Goal: Check status: Check status

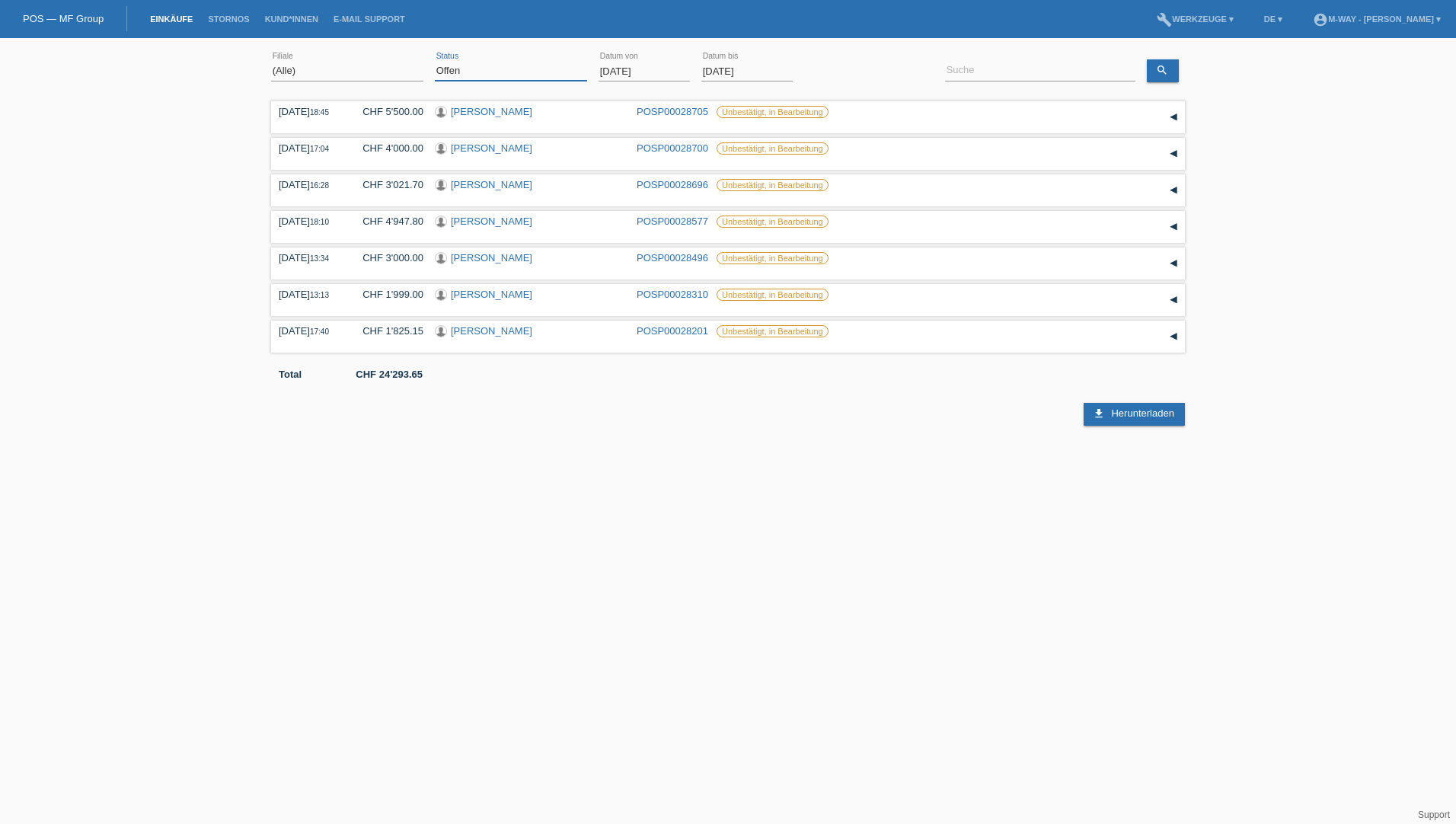
click at [487, 73] on select "(Alle) Neu Offen Zurückgewiesen Zurückgetreten / Storniert Abgeschlossen" at bounding box center [511, 70] width 152 height 19
select select "ALL"
click at [435, 61] on select "(Alle) Neu Offen Zurückgewiesen Zurückgetreten / Storniert Abgeschlossen" at bounding box center [511, 70] width 152 height 19
click at [982, 69] on input at bounding box center [1040, 70] width 191 height 19
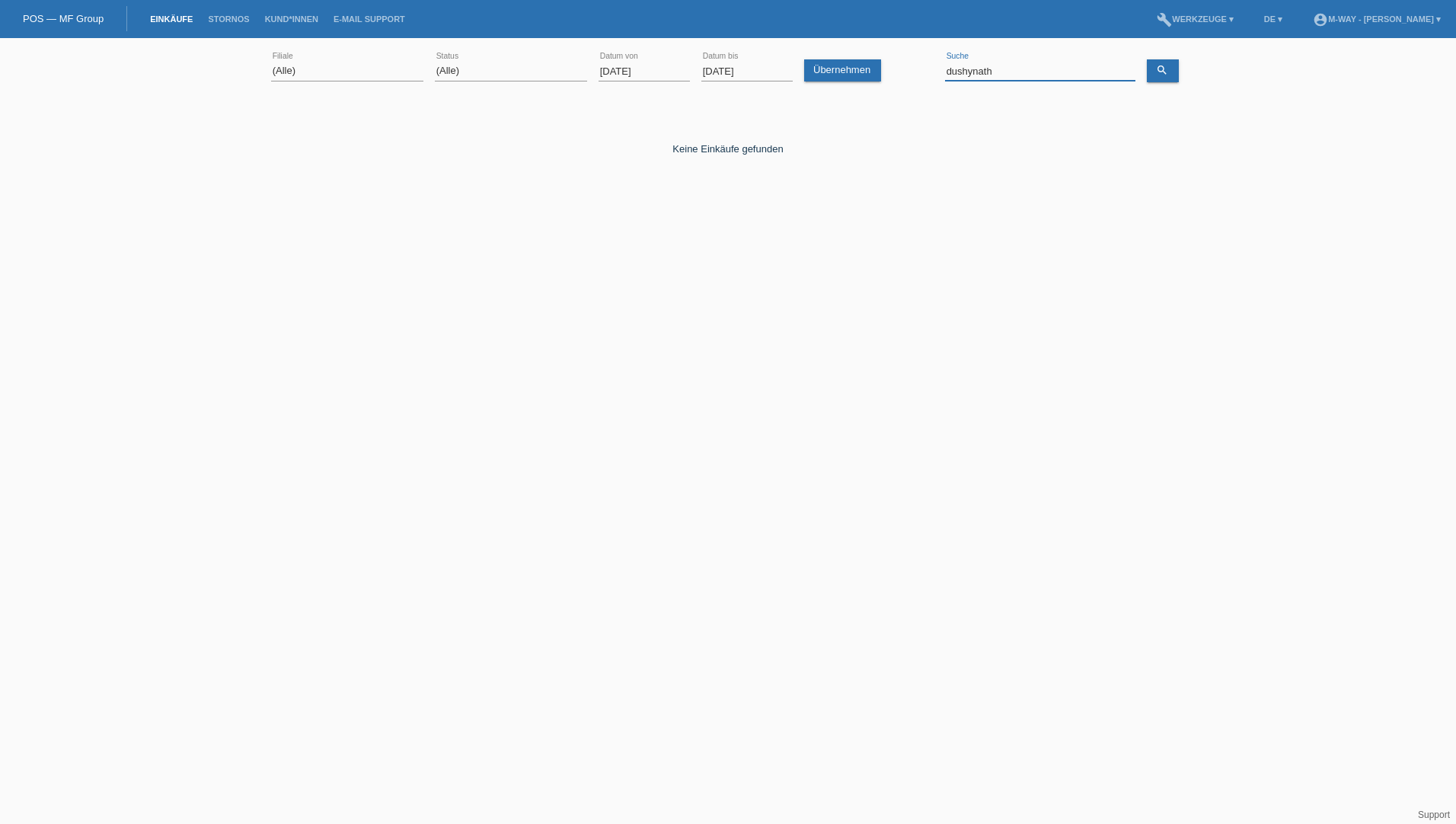
click at [978, 72] on input "dushynath" at bounding box center [1040, 70] width 191 height 19
click at [986, 71] on input "dushyatnh" at bounding box center [1040, 70] width 191 height 19
drag, startPoint x: 1003, startPoint y: 72, endPoint x: 890, endPoint y: 75, distance: 113.0
click at [890, 75] on div "(Alle) [PERSON_NAME]'O Passion Vélo SàRL [GEOGRAPHIC_DATA] [GEOGRAPHIC_DATA] [G…" at bounding box center [728, 71] width 914 height 51
drag, startPoint x: 1017, startPoint y: 72, endPoint x: 920, endPoint y: 72, distance: 97.0
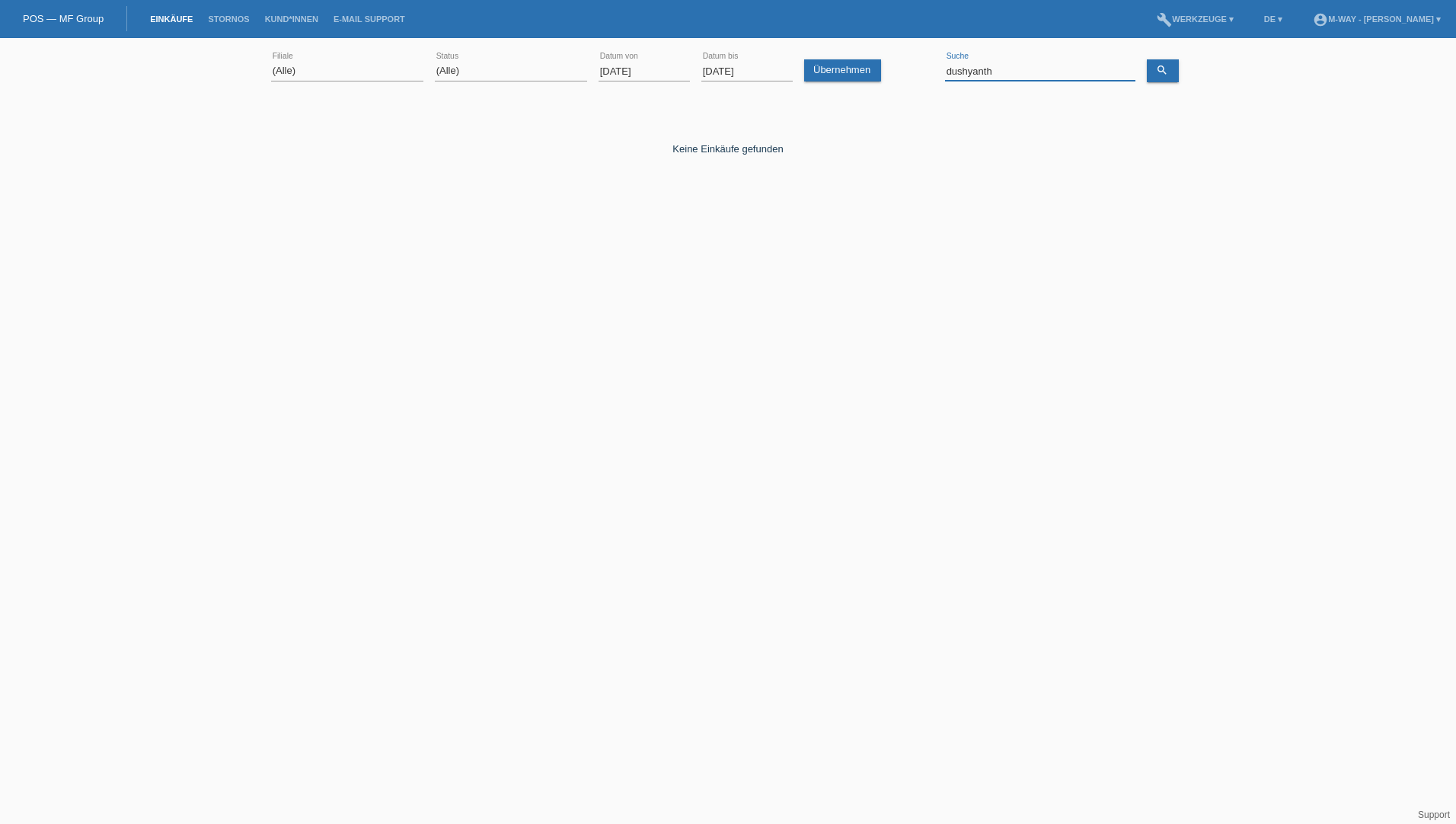
click at [920, 72] on div "(Alle) [PERSON_NAME]'O Passion Vélo SàRL [GEOGRAPHIC_DATA] [GEOGRAPHIC_DATA] [G…" at bounding box center [728, 71] width 914 height 51
paste input "Choudhary"
type input "Choudhary"
click at [1162, 69] on icon "search" at bounding box center [1162, 70] width 12 height 12
